Goal: Task Accomplishment & Management: Manage account settings

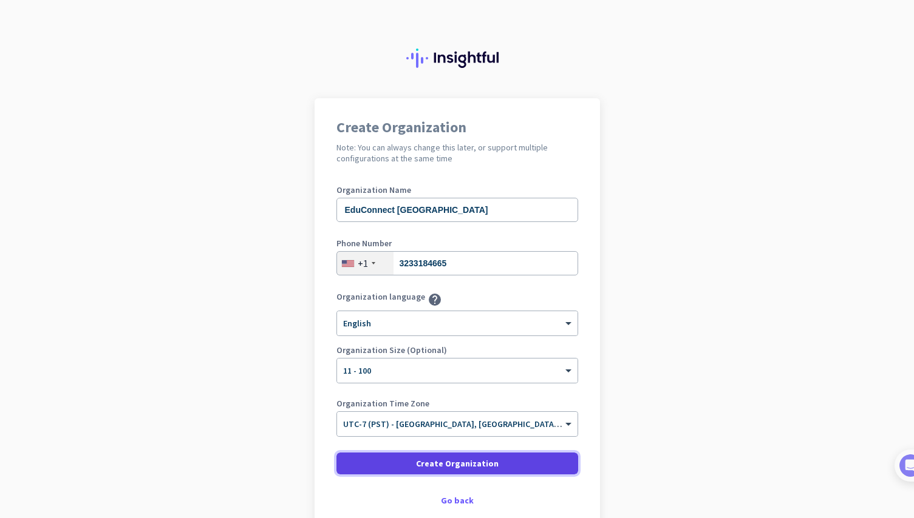
click at [477, 465] on span "Create Organization" at bounding box center [457, 464] width 83 height 12
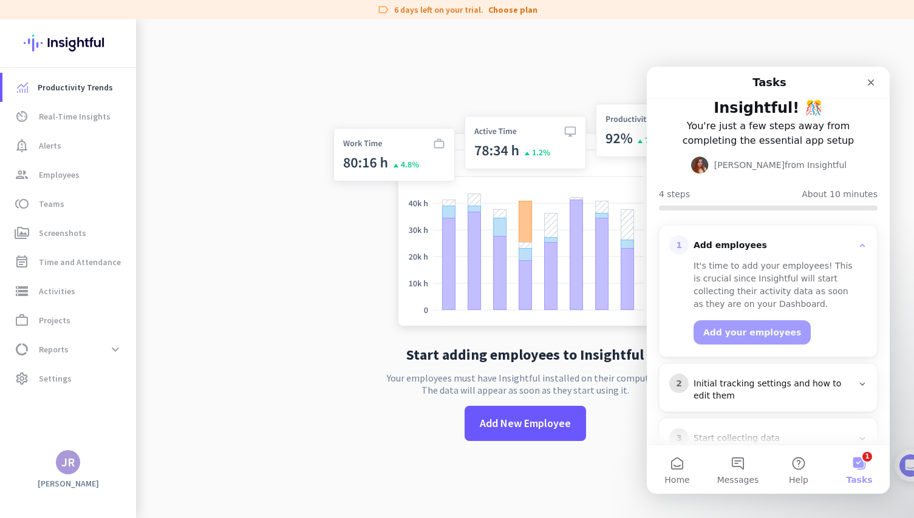
scroll to position [94, 0]
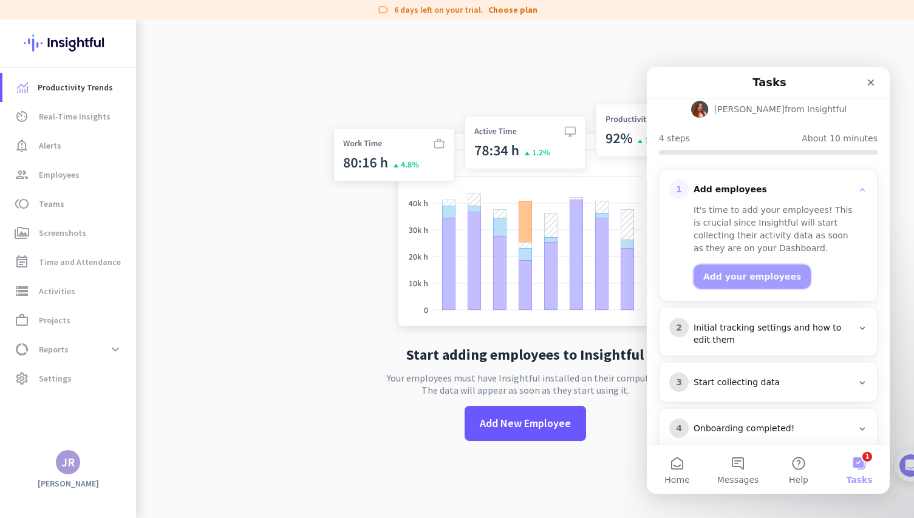
click at [749, 265] on button "Add your employees" at bounding box center [751, 277] width 117 height 24
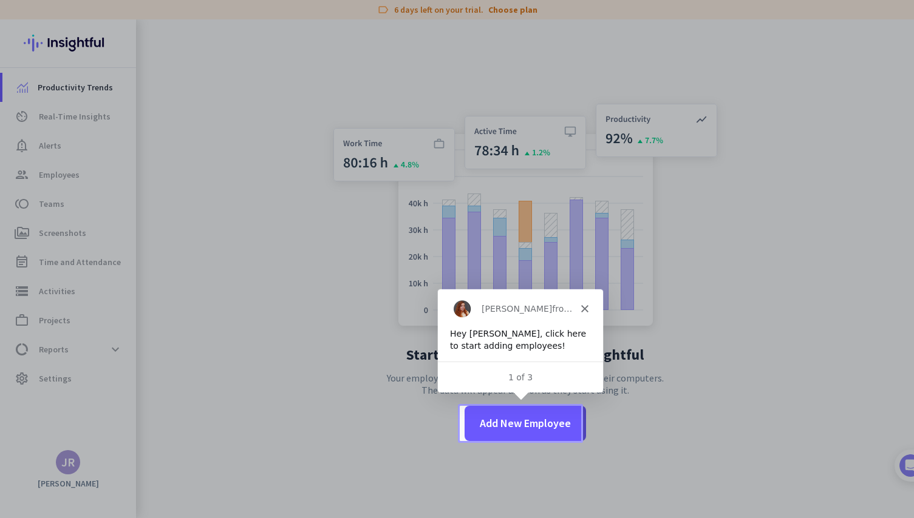
scroll to position [0, 0]
click at [505, 426] on span "Add New Employee" at bounding box center [525, 424] width 91 height 16
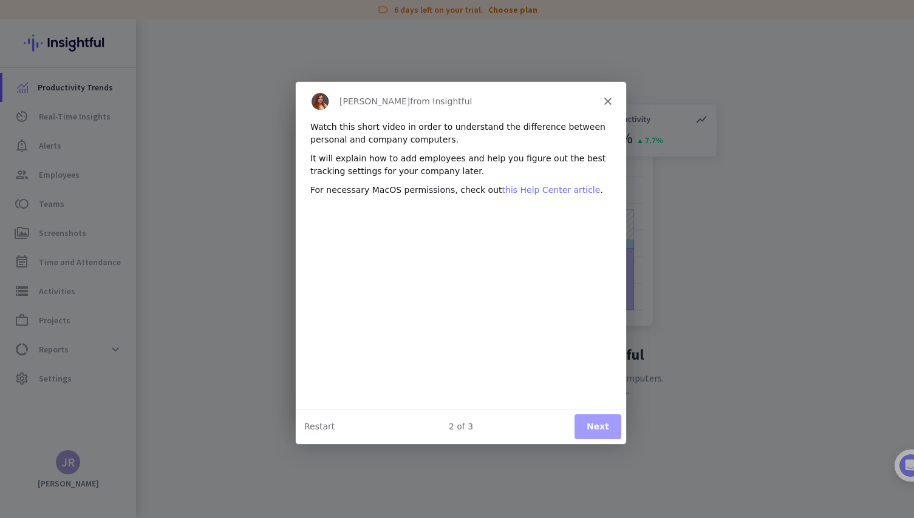
click at [538, 191] on link "this Help Center article" at bounding box center [550, 189] width 98 height 10
